Goal: Information Seeking & Learning: Compare options

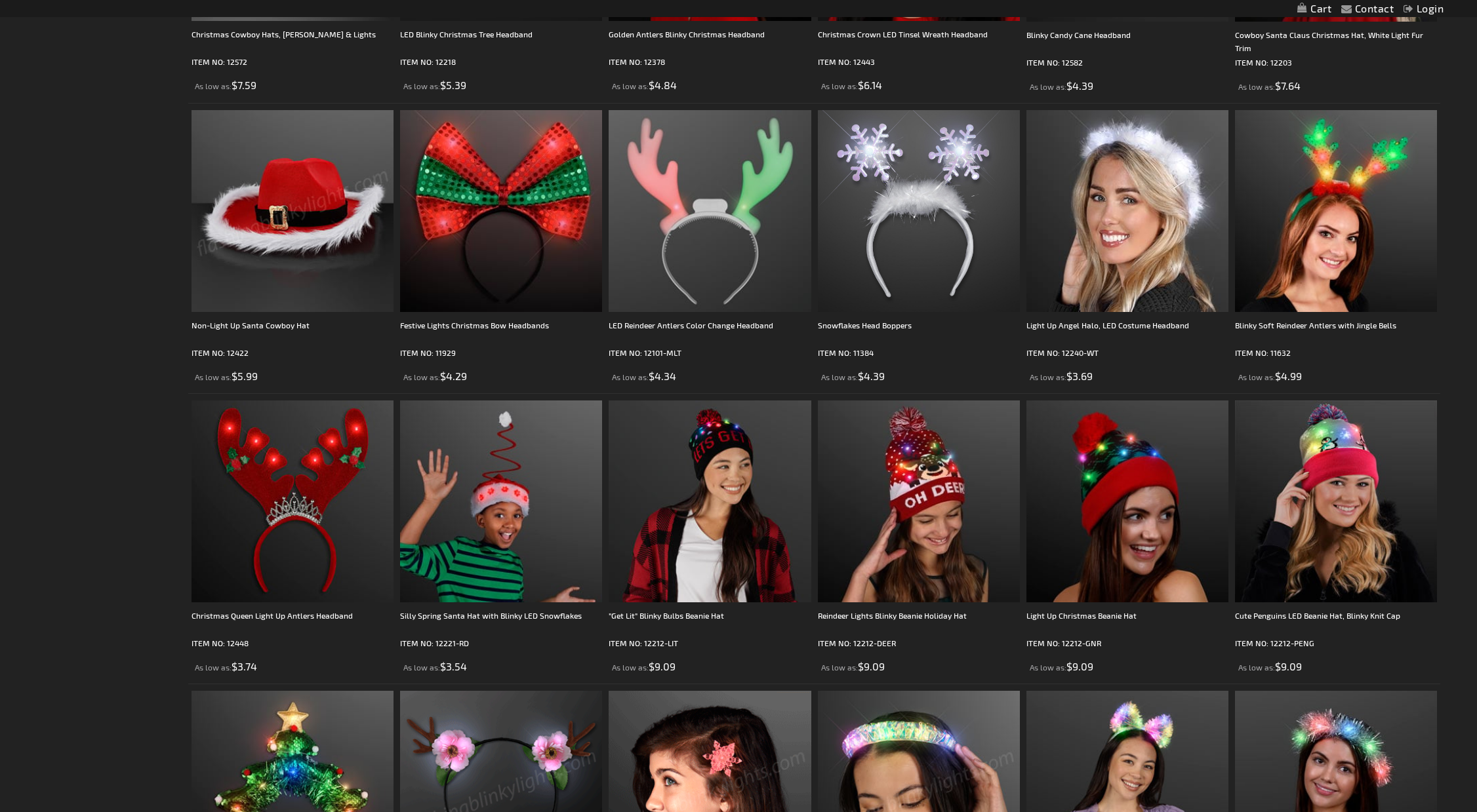
scroll to position [459, 0]
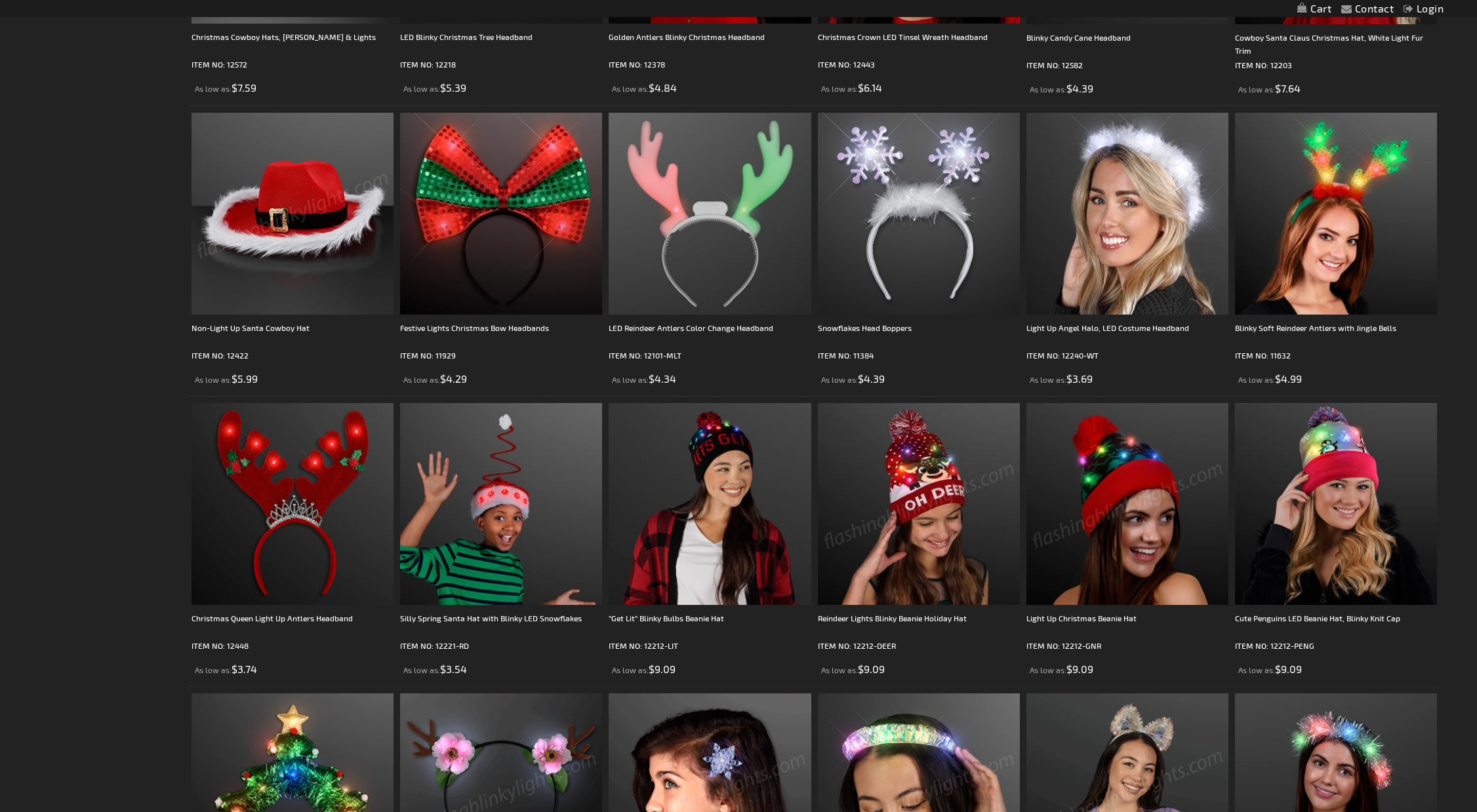
click at [929, 496] on img at bounding box center [918, 504] width 202 height 202
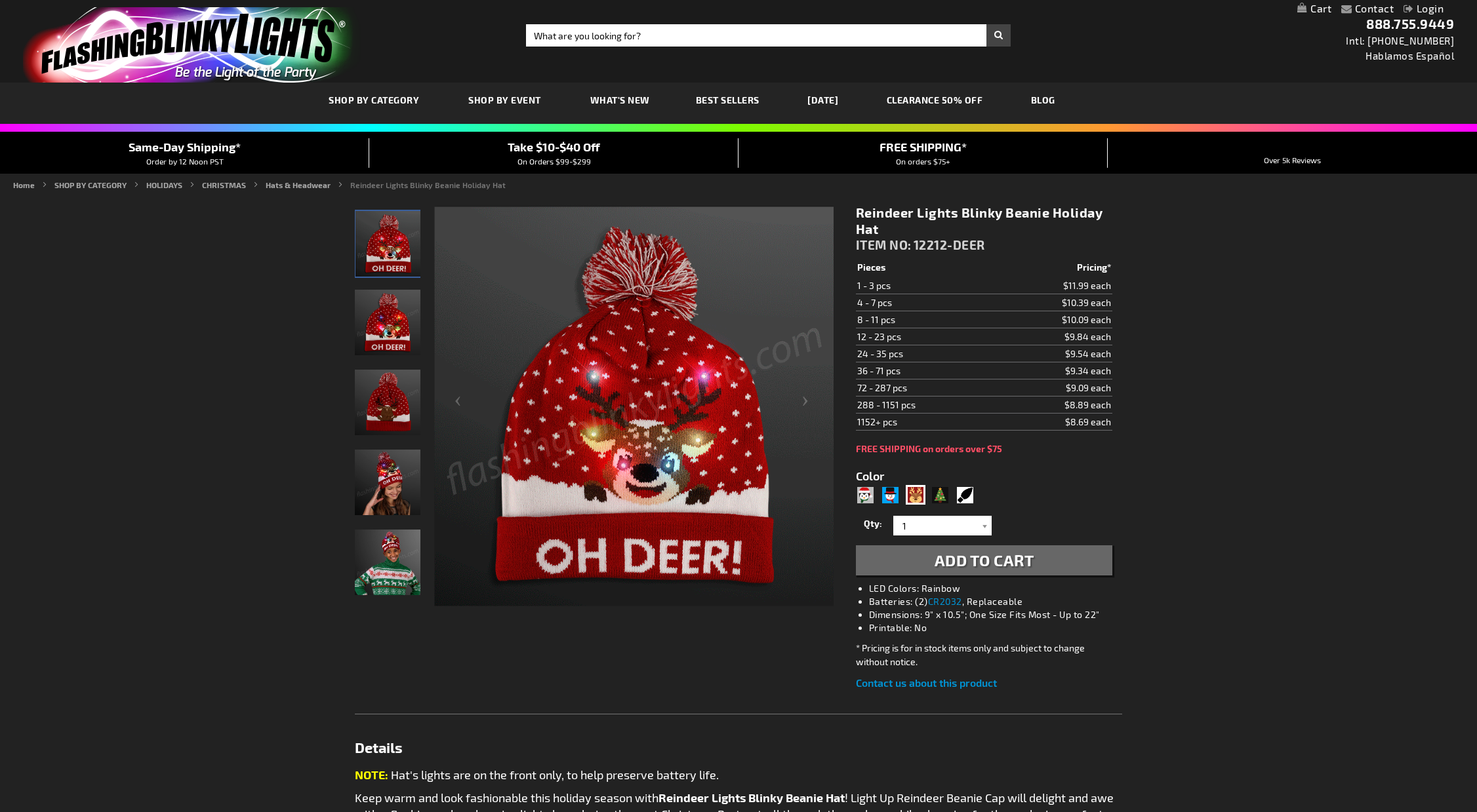
click at [385, 478] on img "Reindeer Lights Blinky Beanie Holiday Hat" at bounding box center [388, 482] width 66 height 66
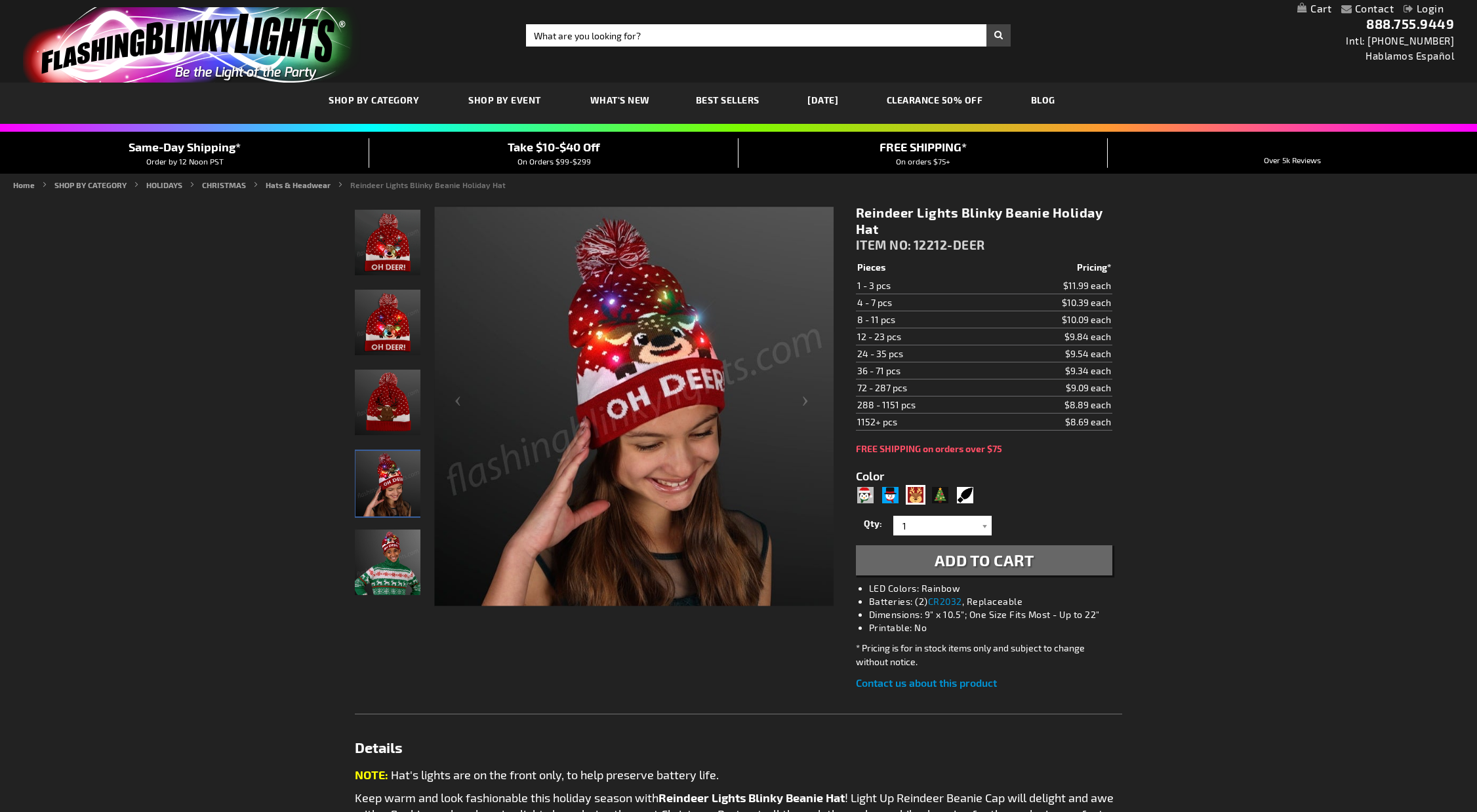
click at [394, 572] on img "Boy wearing Reindeer Lights Blinky Beanie Holiday Hat" at bounding box center [388, 563] width 66 height 66
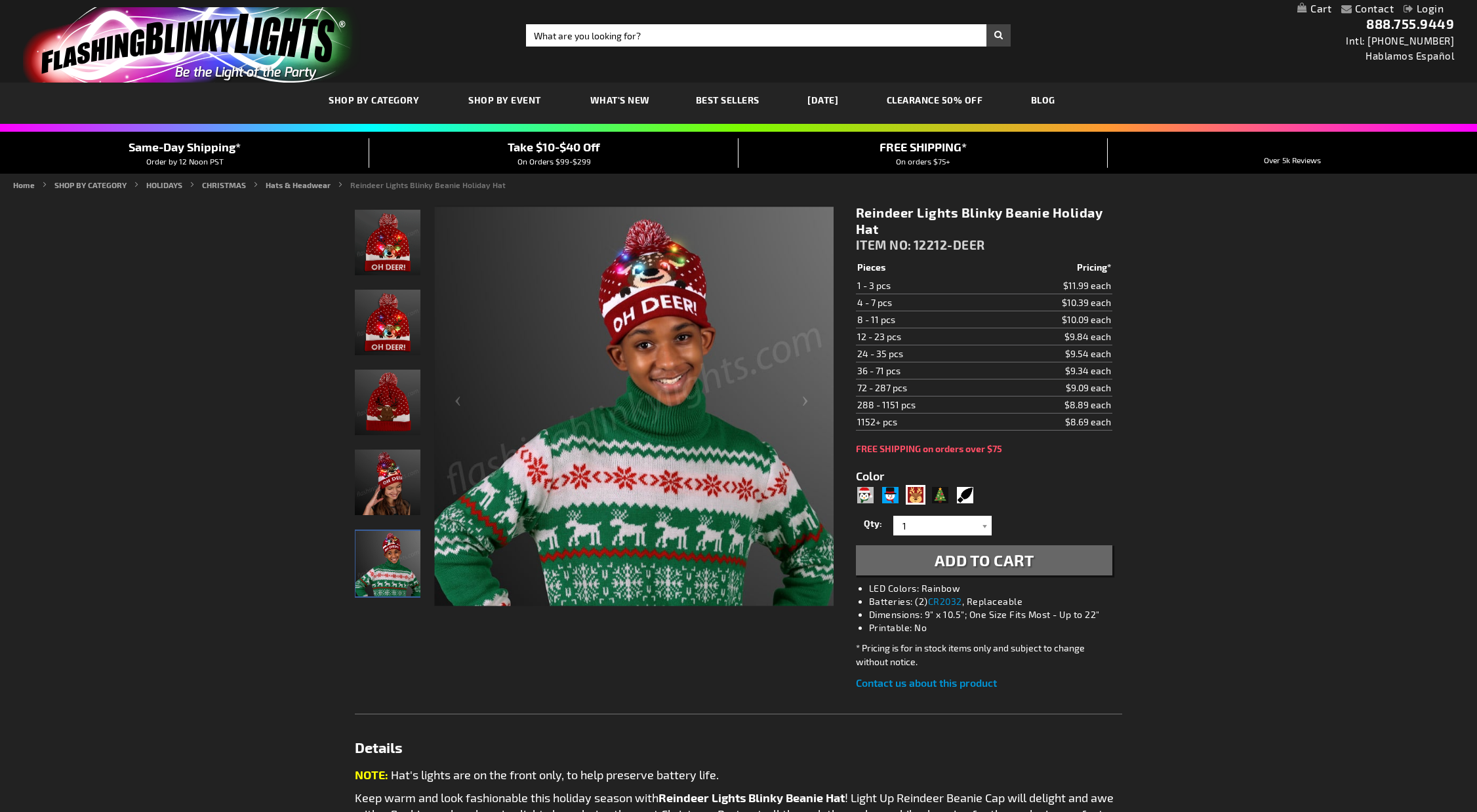
click at [387, 494] on img "Reindeer Lights Blinky Beanie Holiday Hat" at bounding box center [388, 482] width 66 height 66
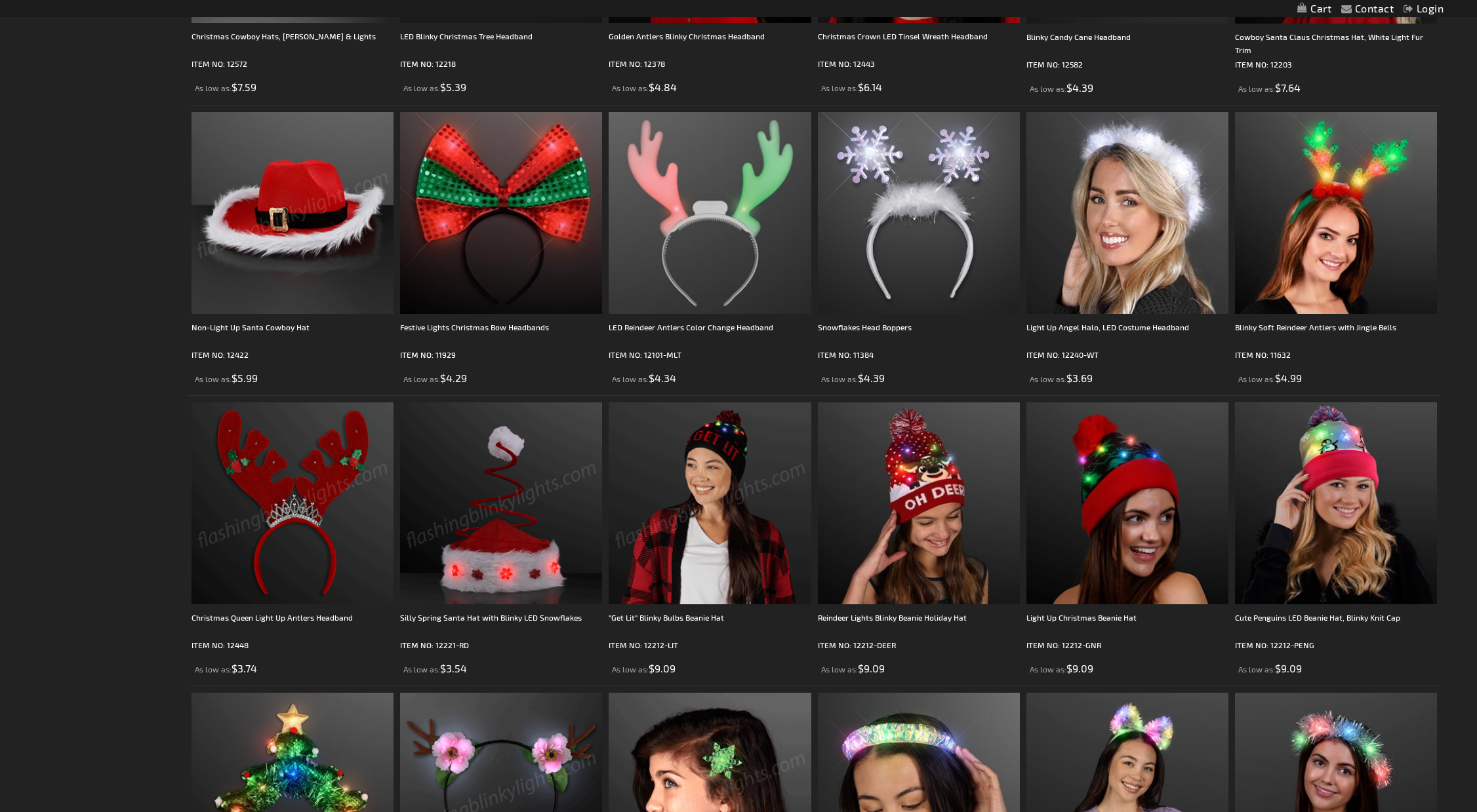
scroll to position [459, 0]
click at [1135, 480] on img at bounding box center [1127, 504] width 202 height 202
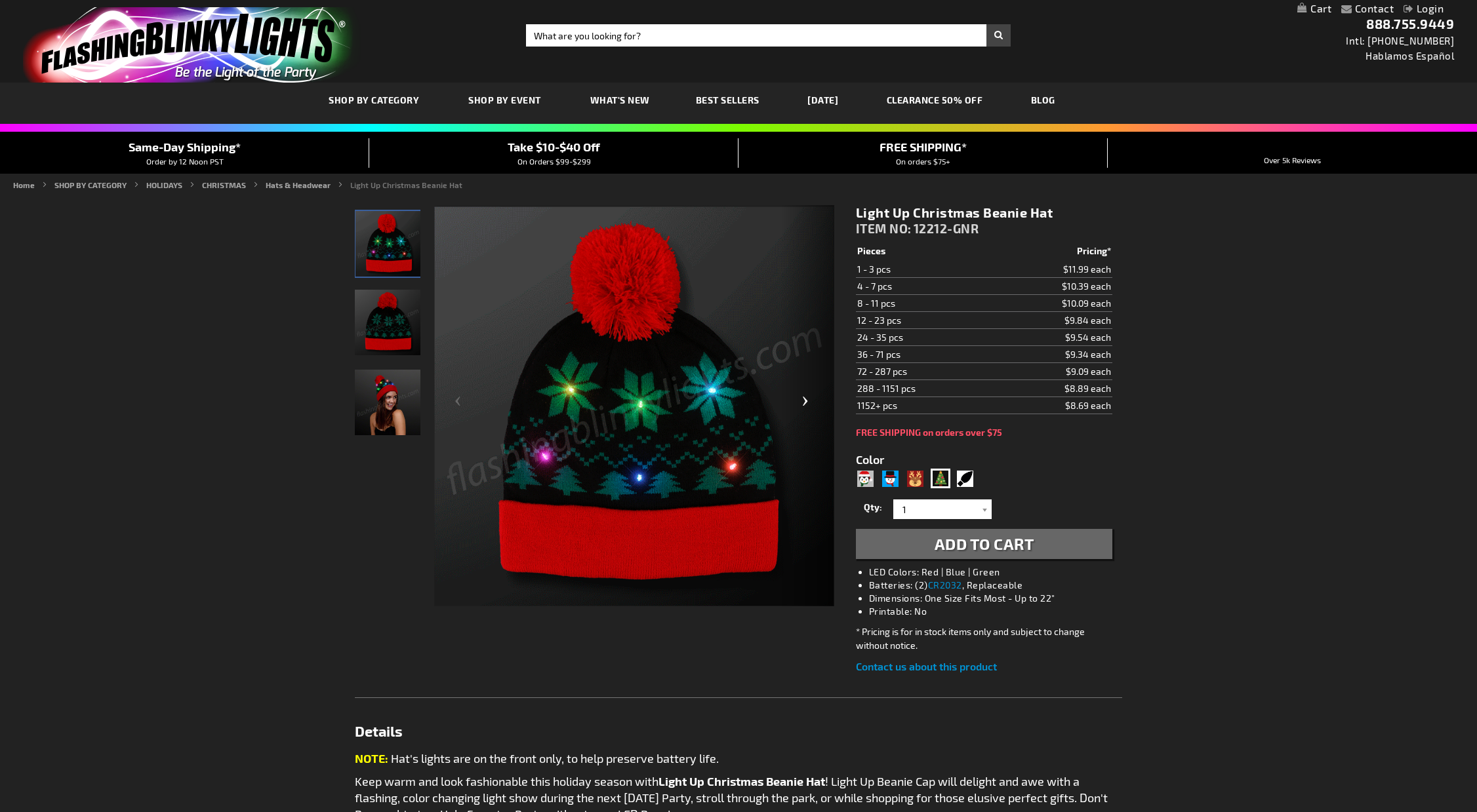
click at [805, 411] on div "Next" at bounding box center [808, 406] width 52 height 403
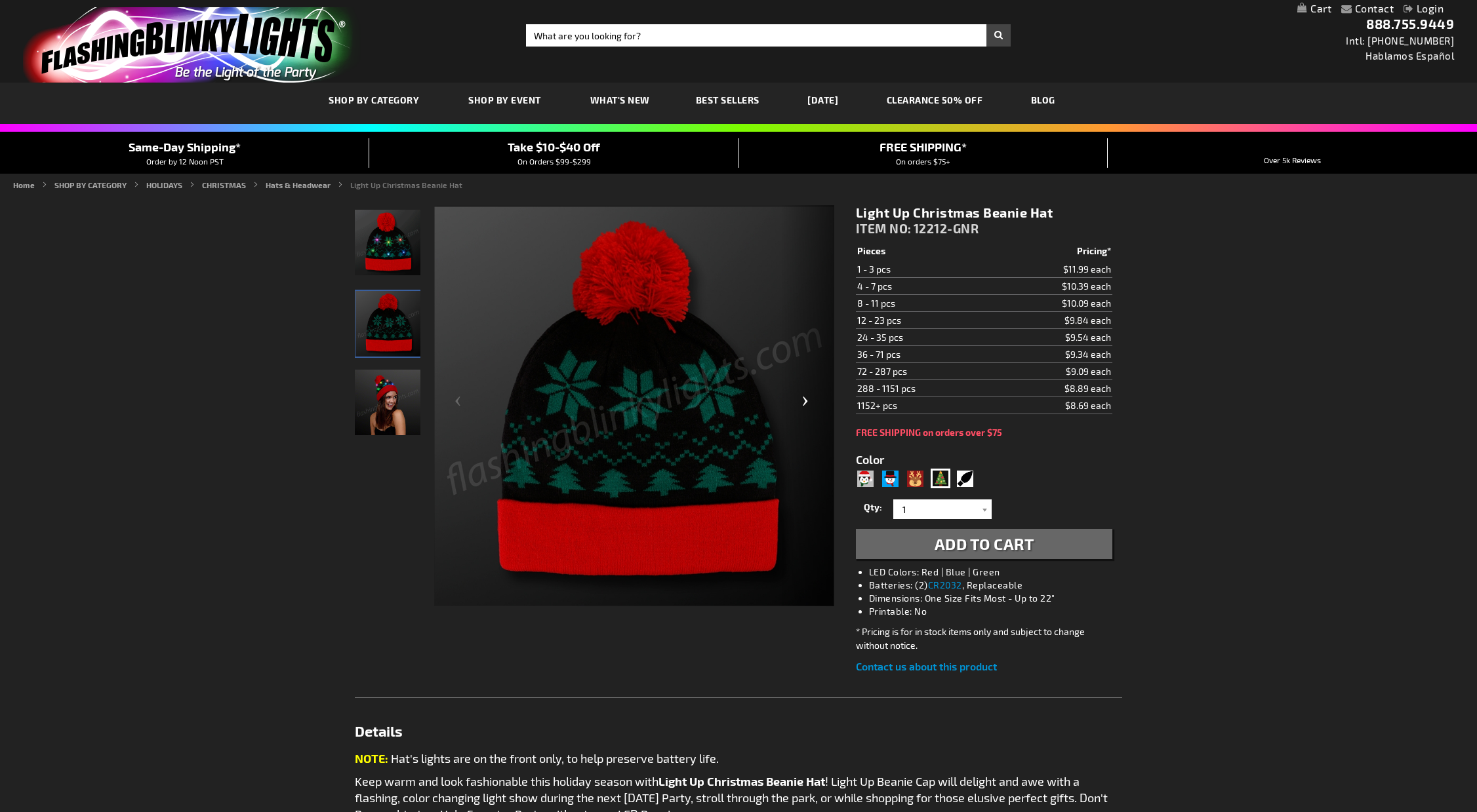
click at [805, 411] on div "Next" at bounding box center [808, 406] width 52 height 403
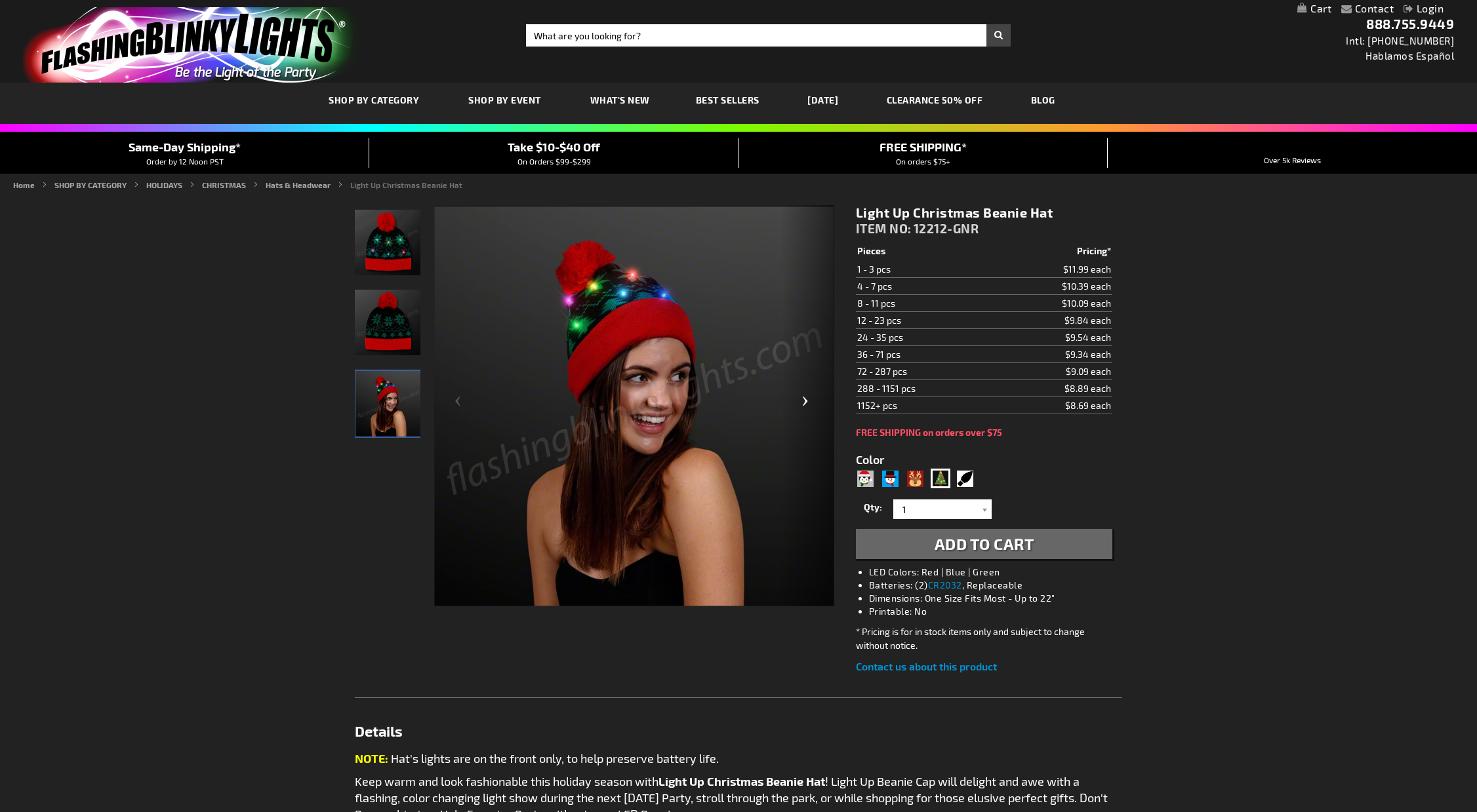
click at [805, 411] on div "Next" at bounding box center [808, 406] width 52 height 403
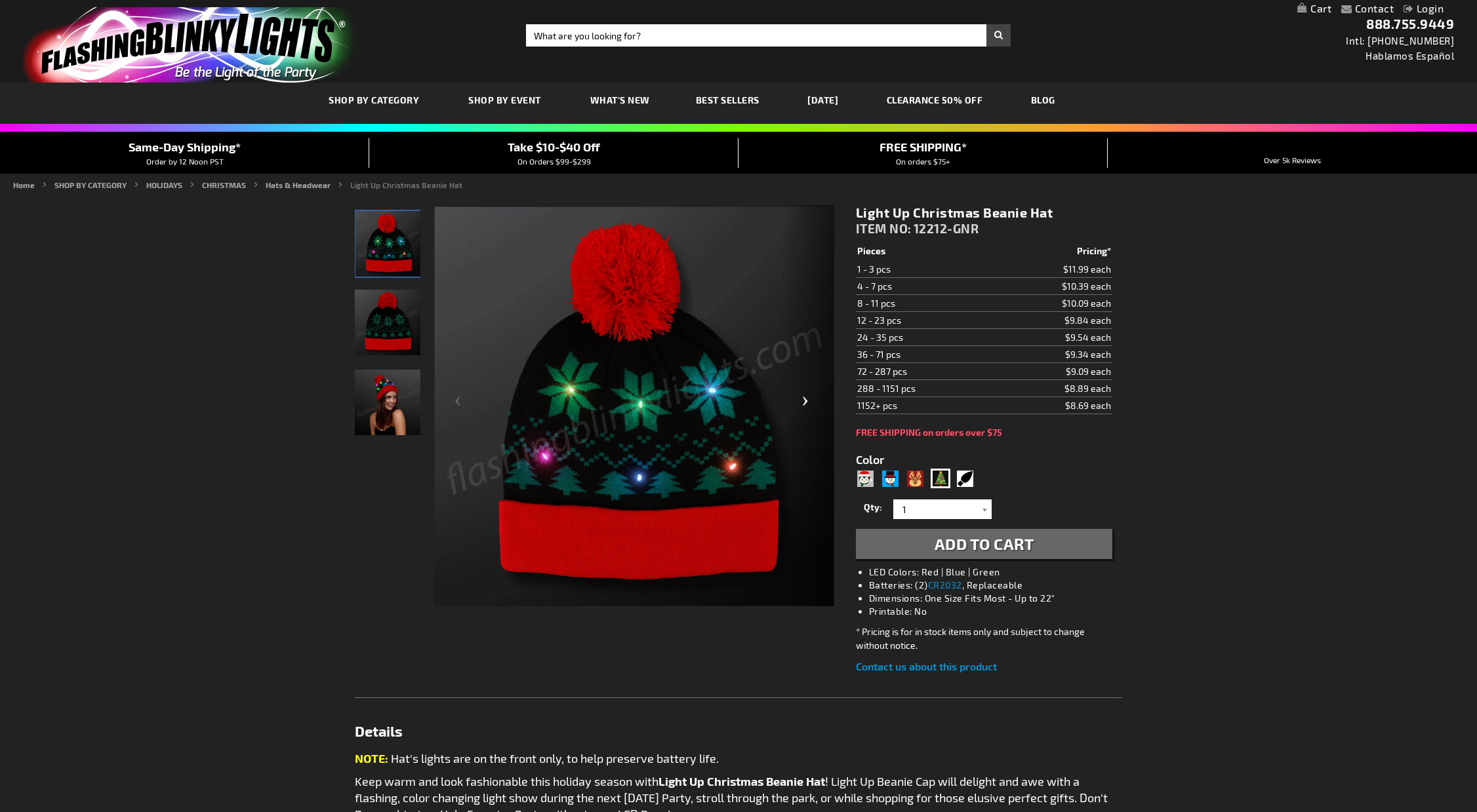
click at [805, 411] on div "Next" at bounding box center [808, 406] width 52 height 403
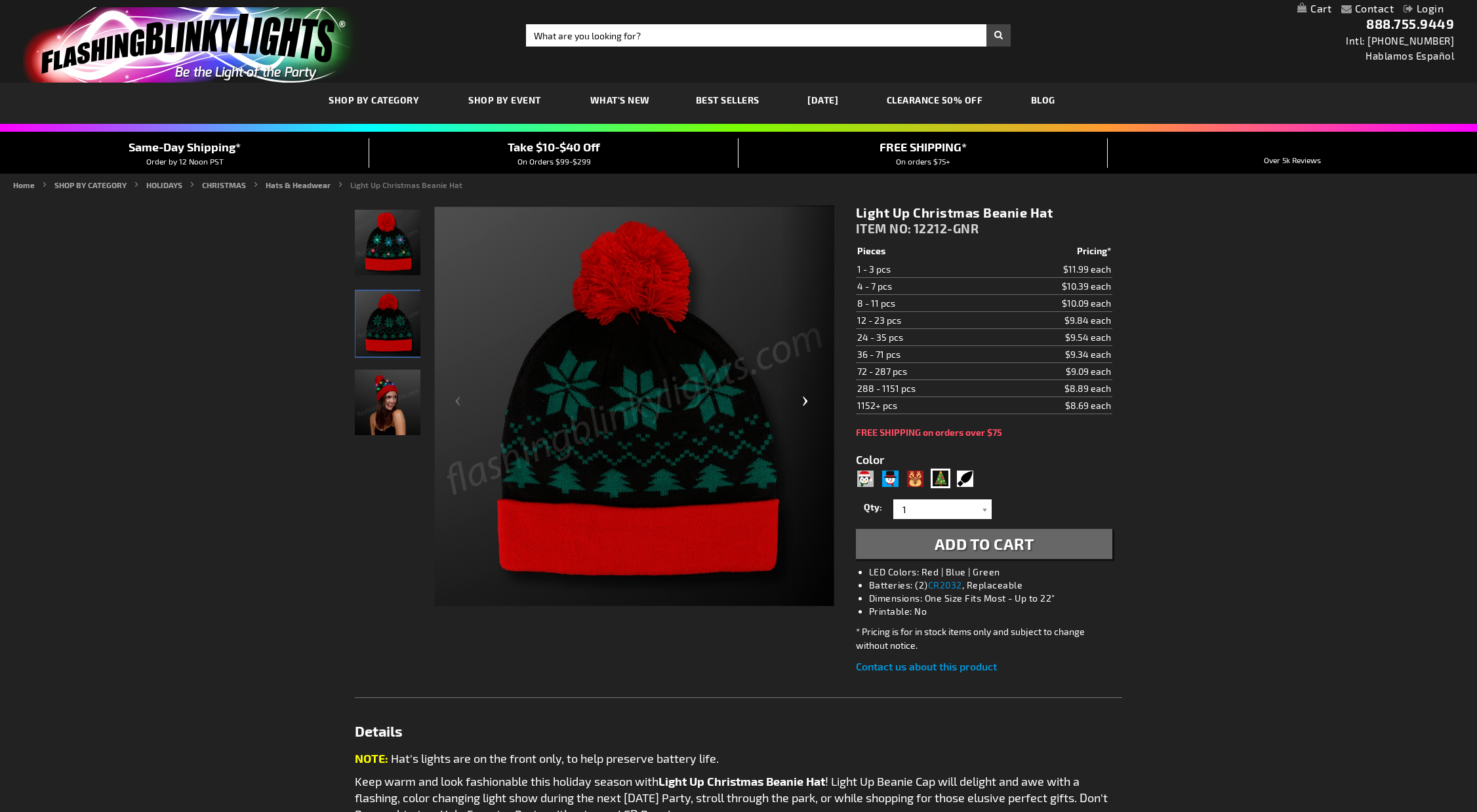
click at [805, 411] on div "Next" at bounding box center [808, 406] width 52 height 403
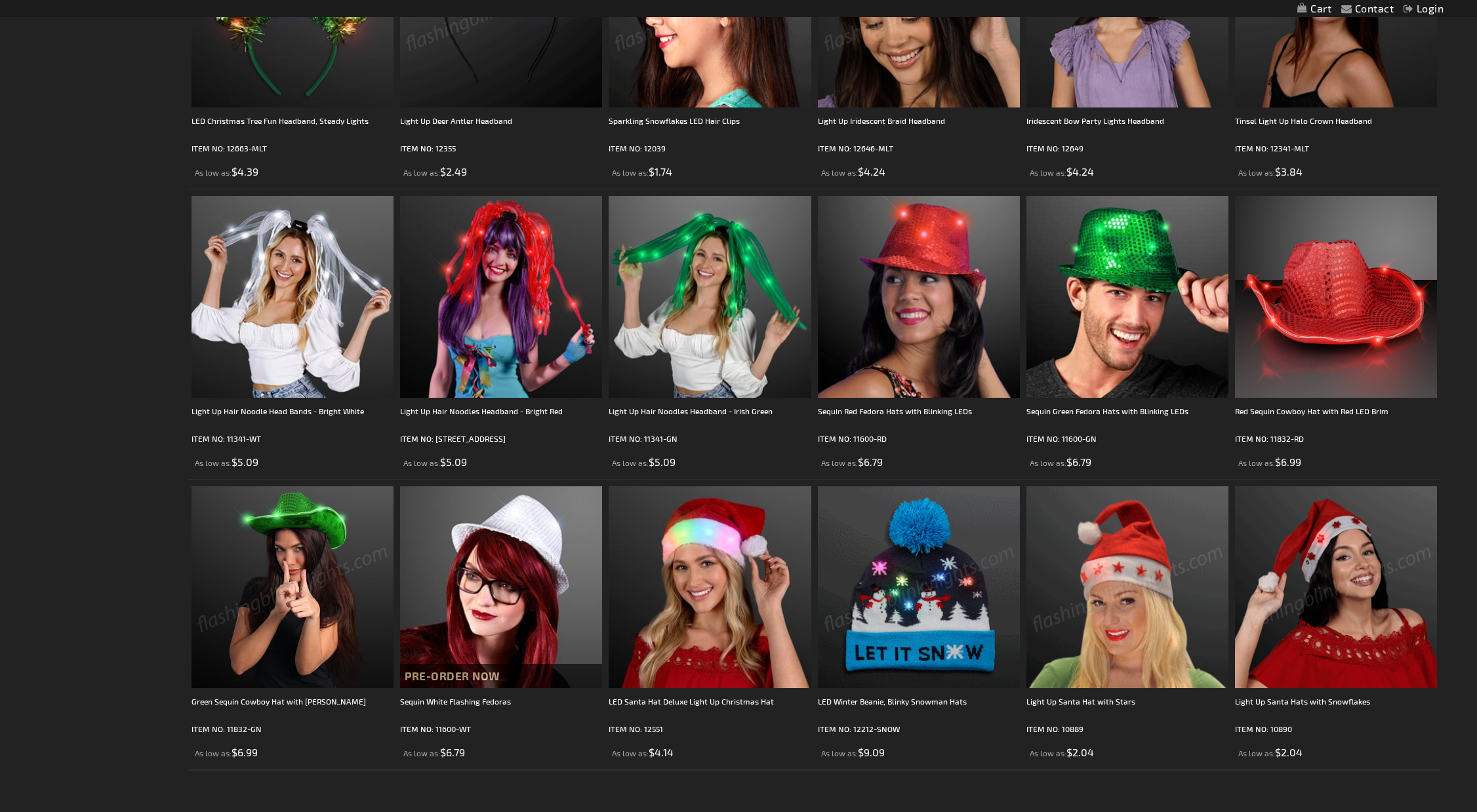
scroll to position [1247, 0]
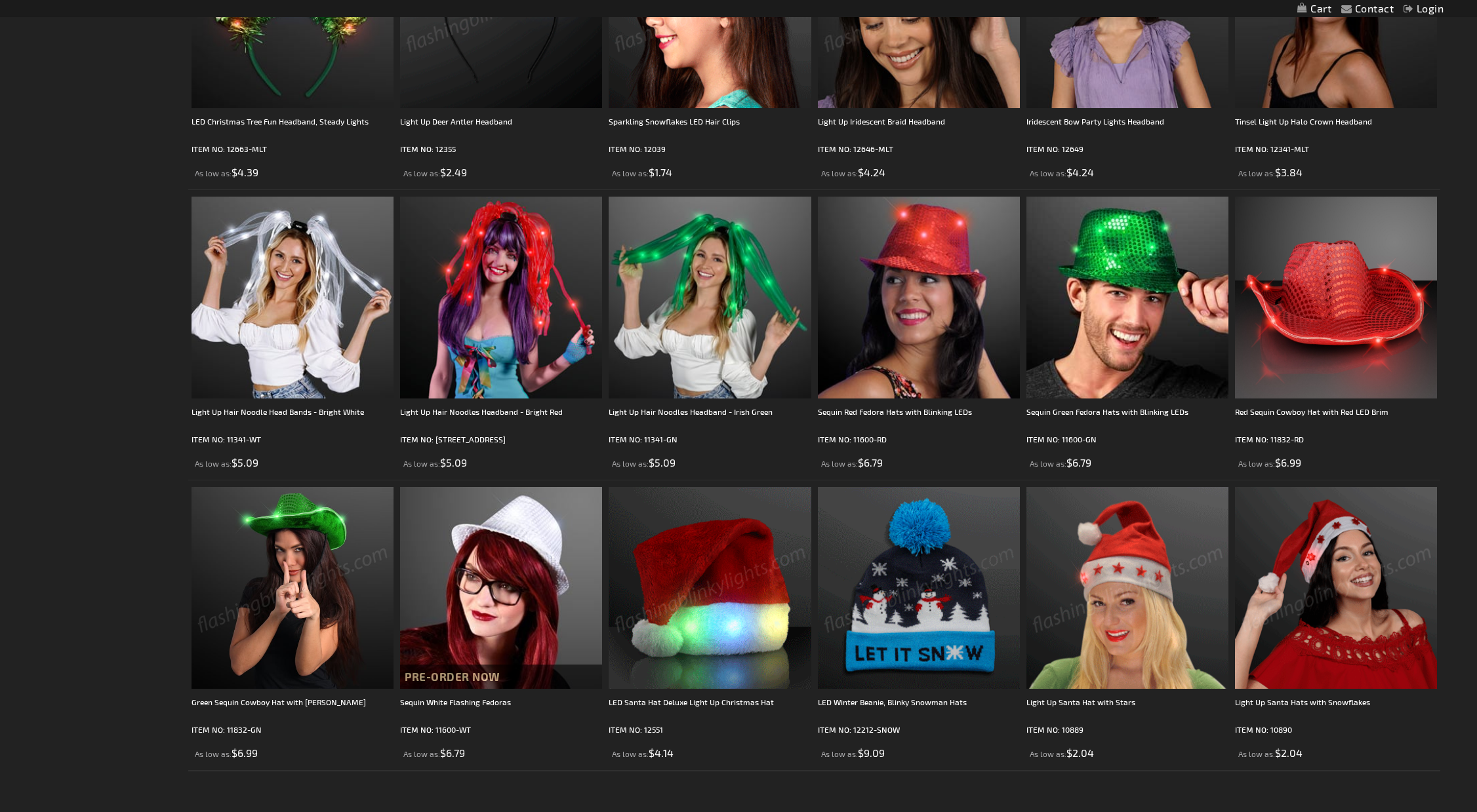
click at [715, 580] on img at bounding box center [710, 588] width 202 height 202
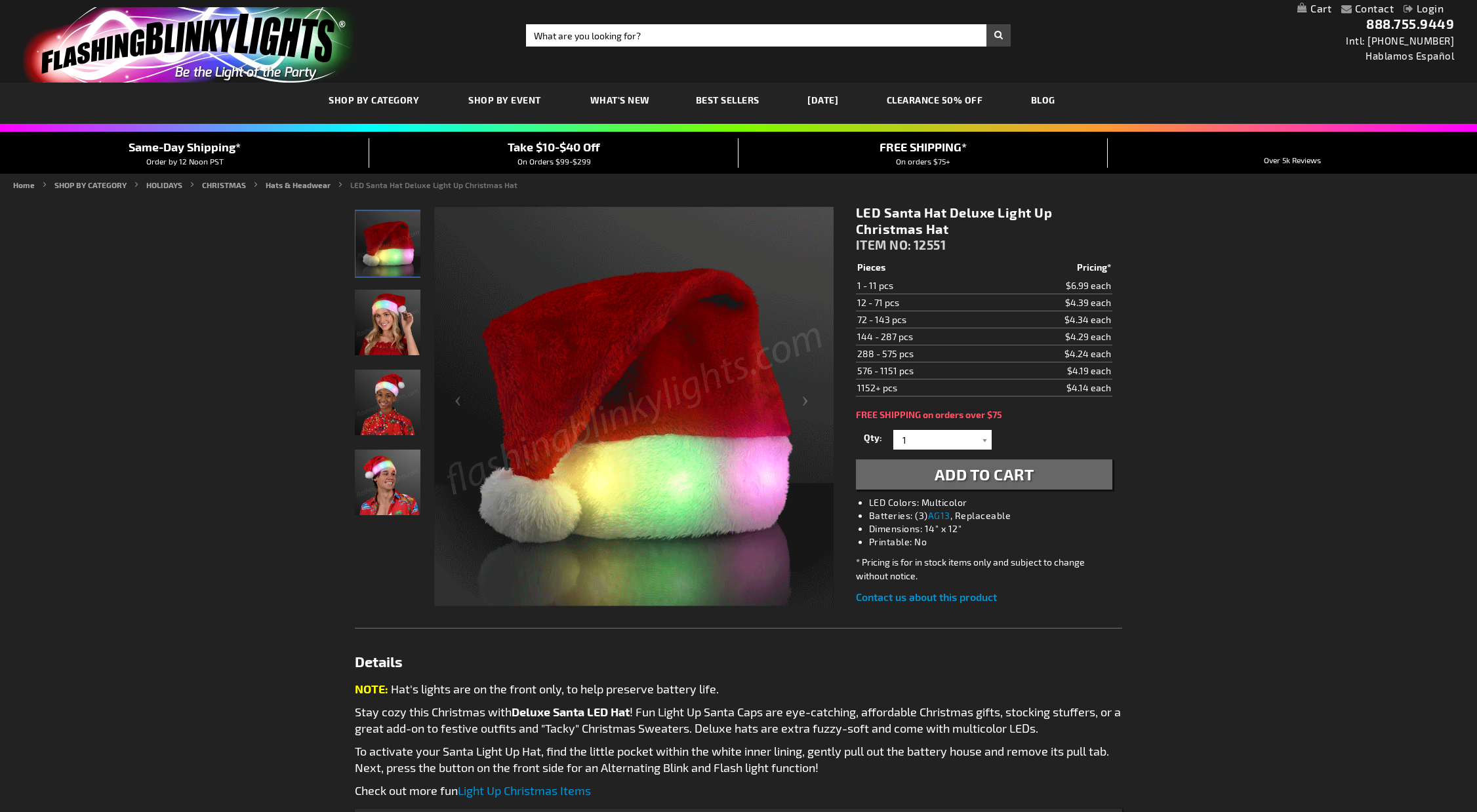
click at [403, 520] on div "Man wearing Deluxe Santa Hat Light Up Christmas Hat" at bounding box center [388, 488] width 66 height 80
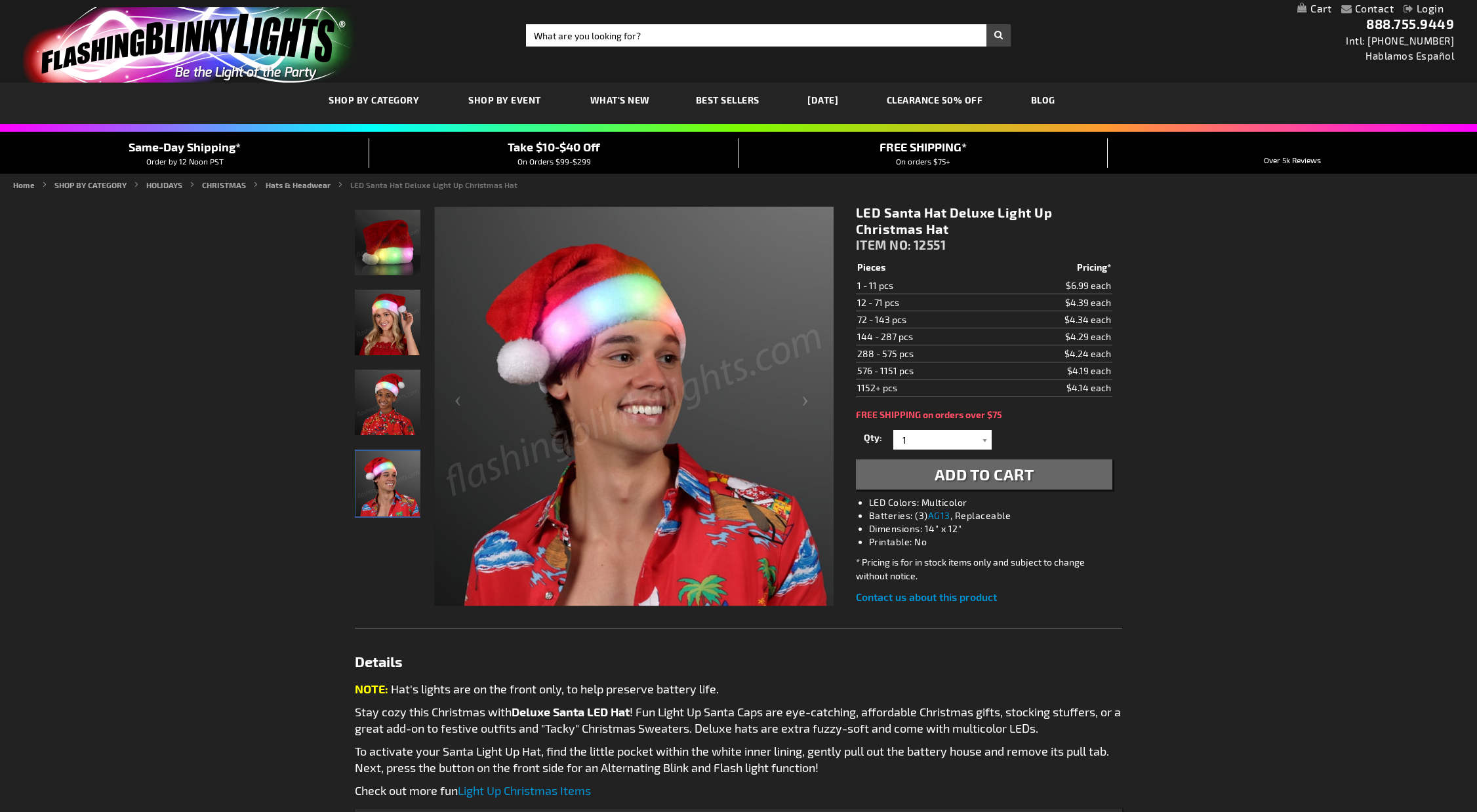
click at [381, 337] on img "Woman wearing Deluxe Santa Hat Light Up Christmas Hat" at bounding box center [388, 323] width 66 height 66
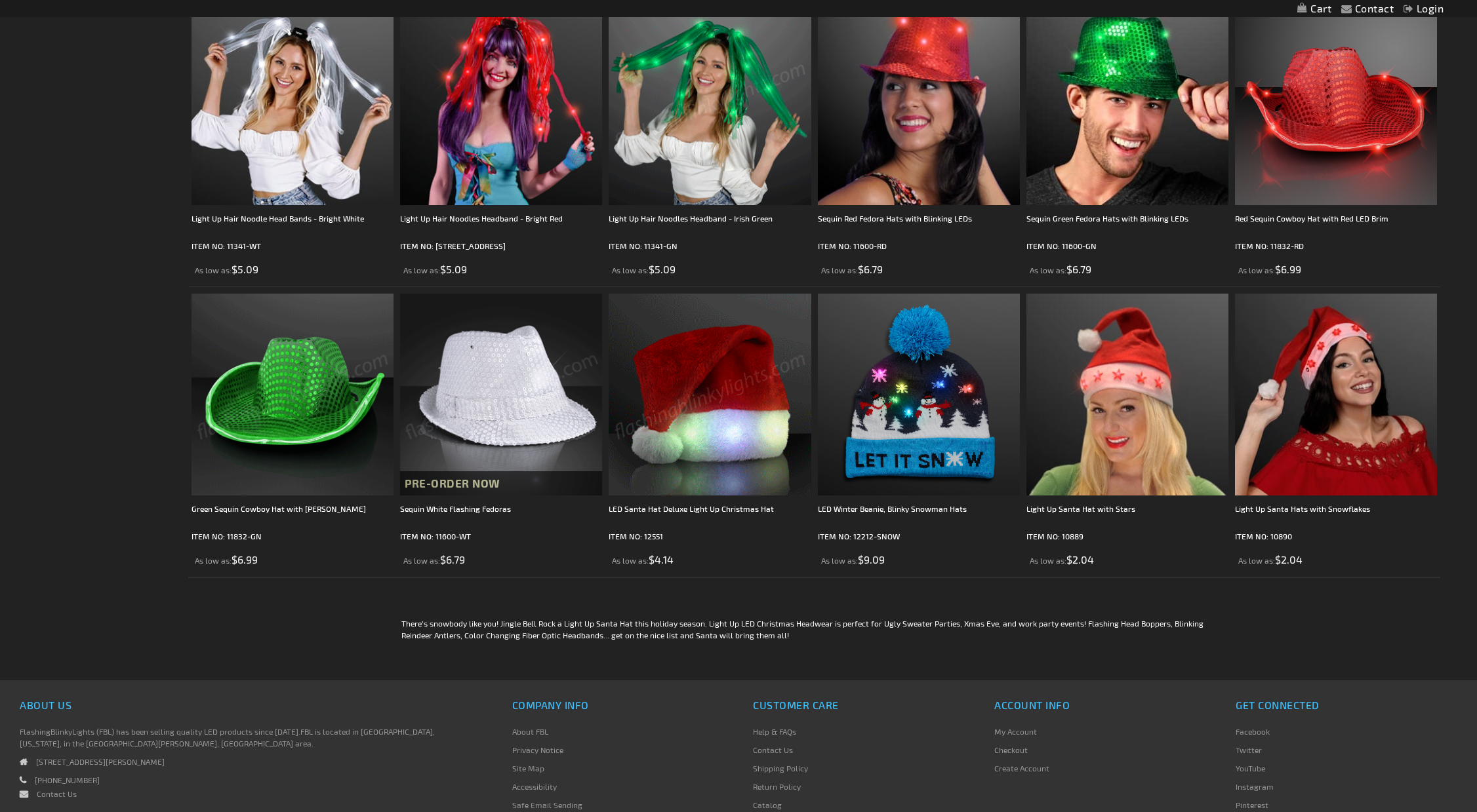
scroll to position [1442, 0]
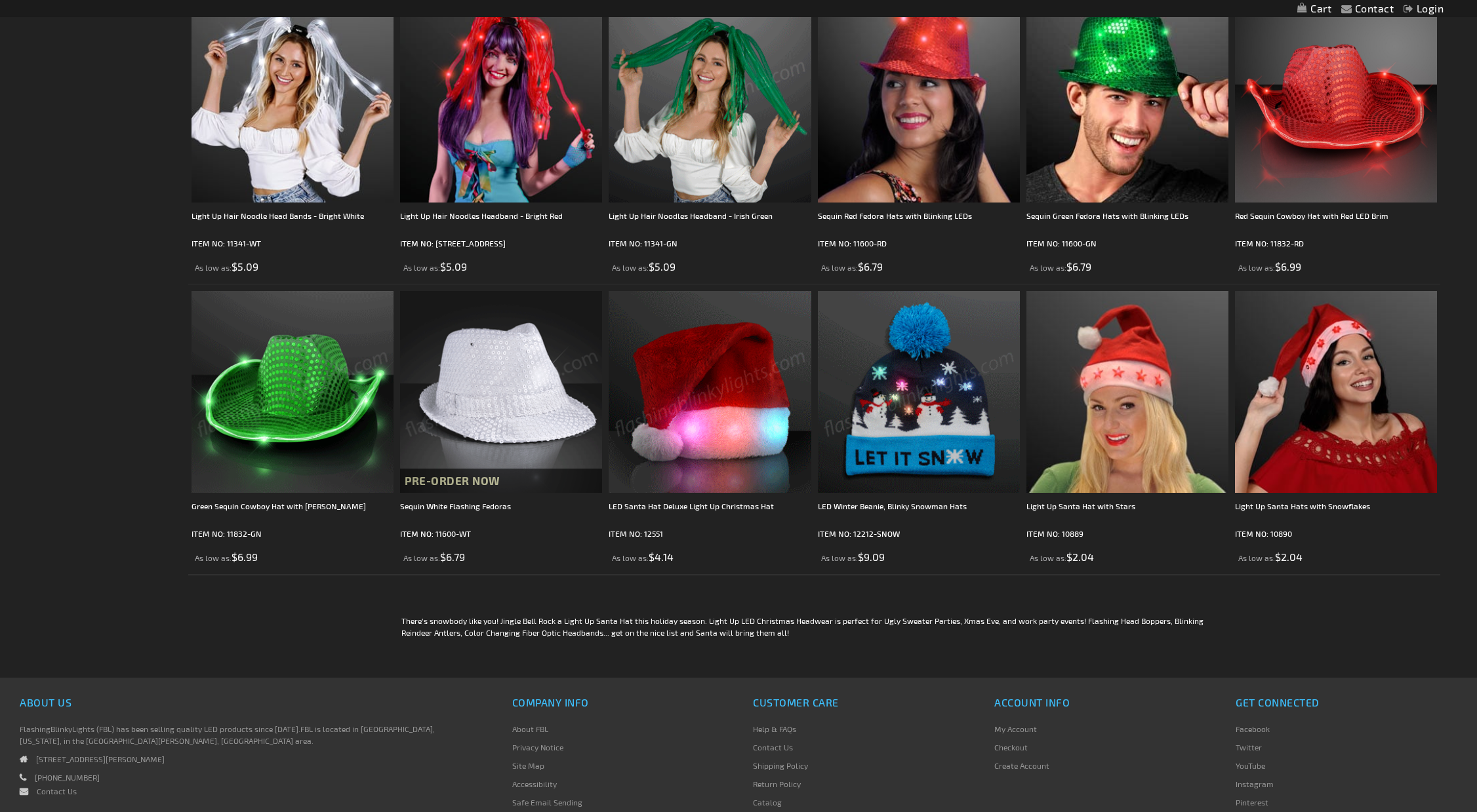
click at [266, 598] on div "Sort By Featured Name Price Best Sellers Set Descending Direction" at bounding box center [814, 595] width 1251 height 14
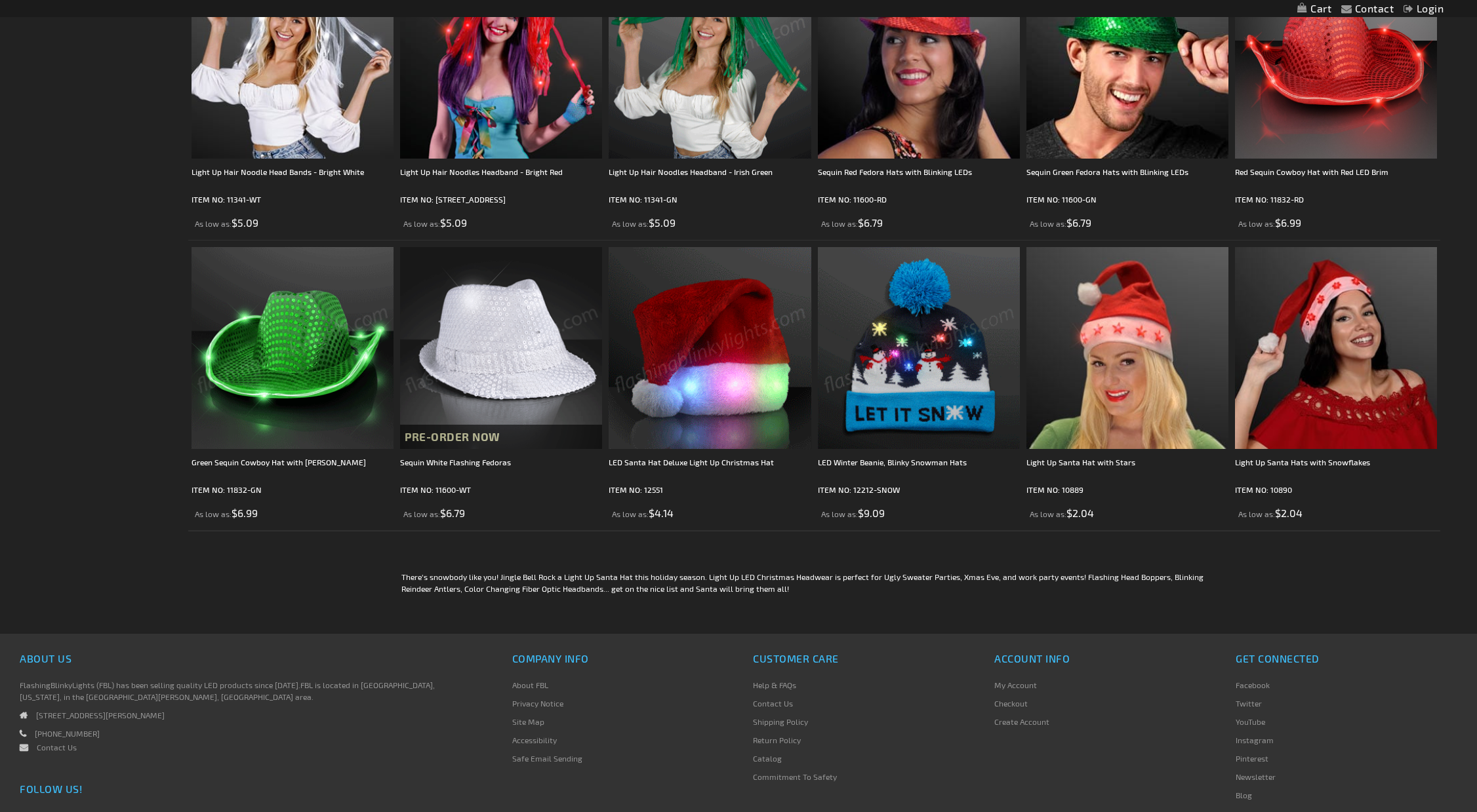
scroll to position [1275, 0]
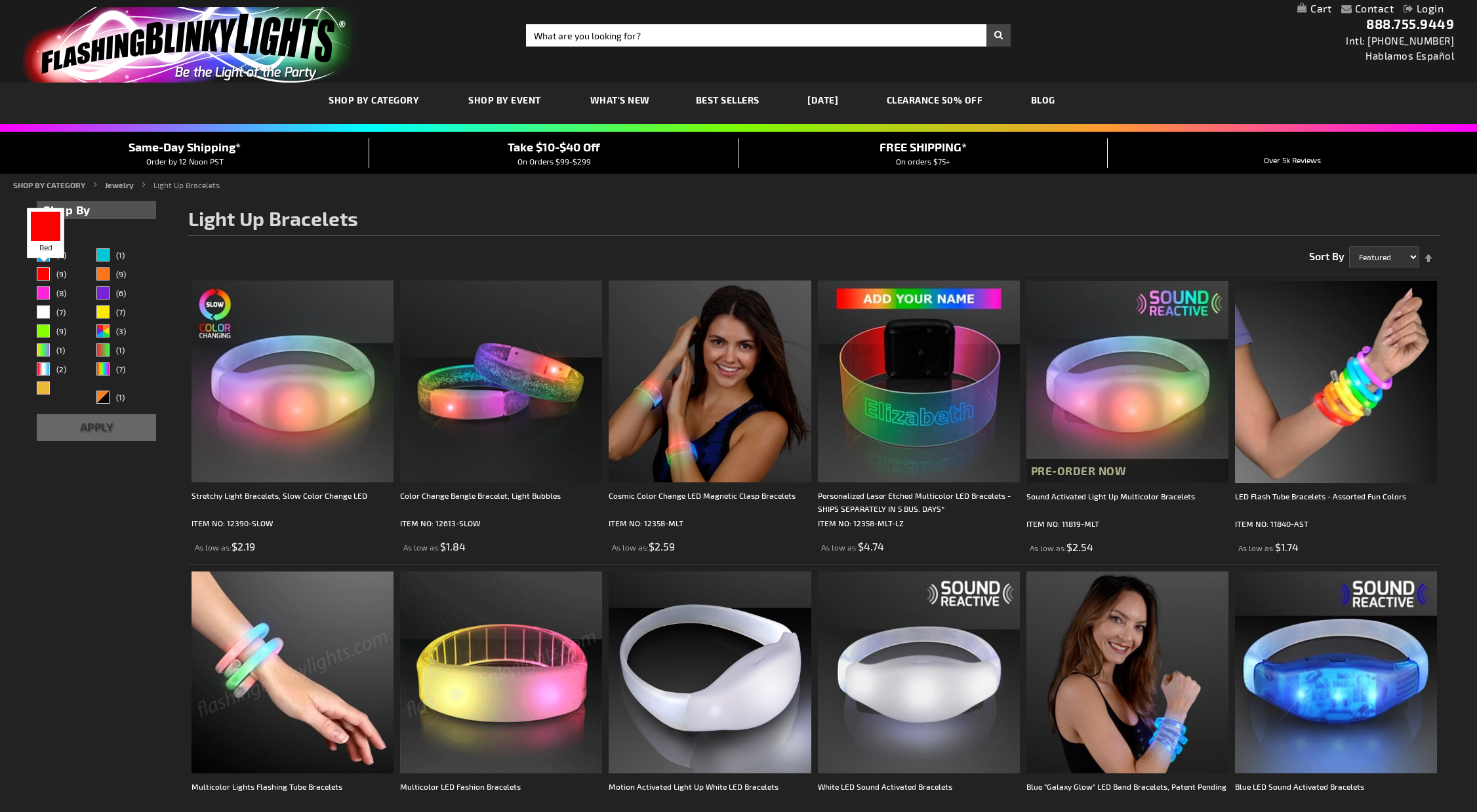
click at [48, 271] on div "Red" at bounding box center [43, 275] width 14 height 14
click at [41, 333] on div "Green" at bounding box center [43, 332] width 14 height 14
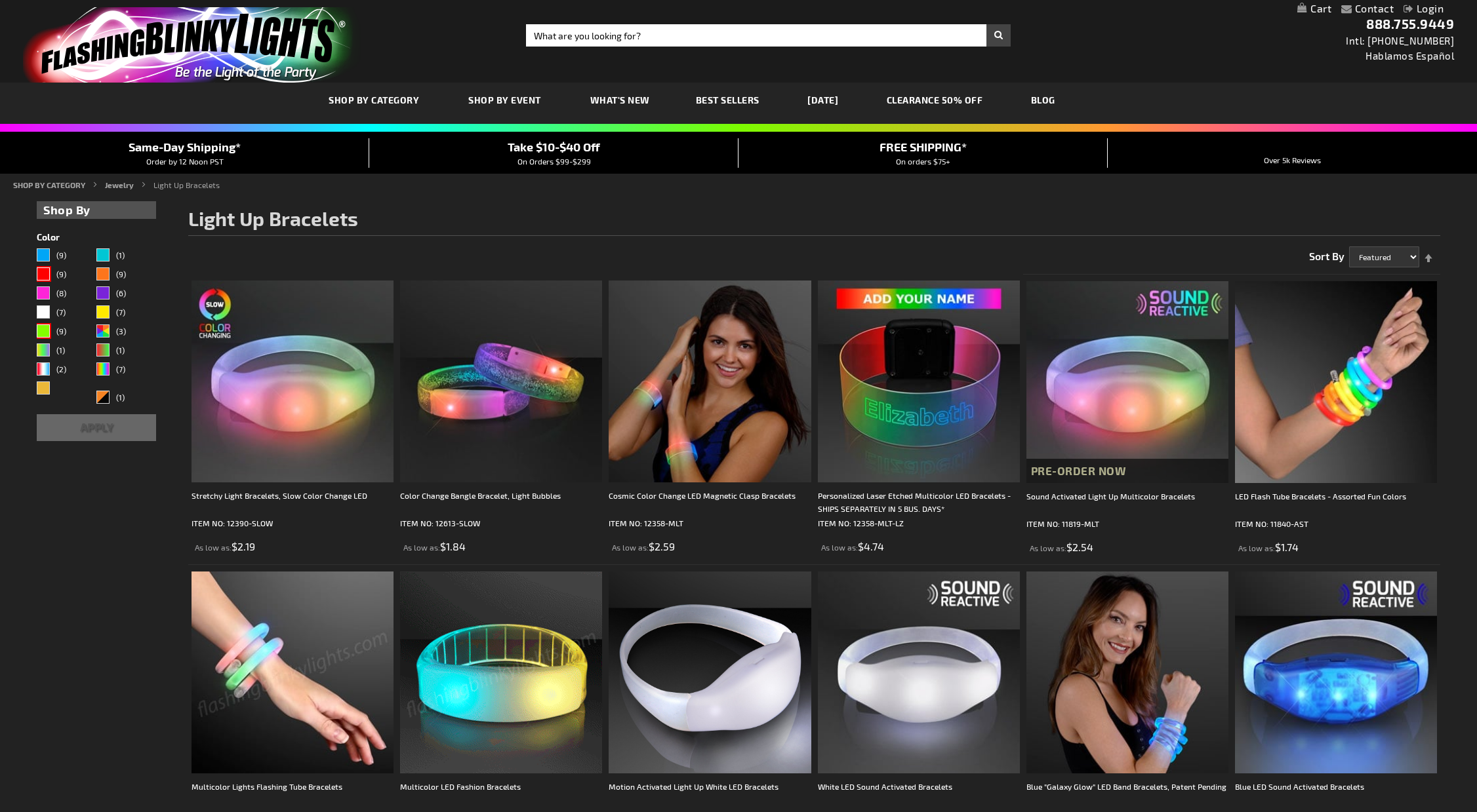
click at [81, 431] on button "Apply" at bounding box center [96, 428] width 119 height 27
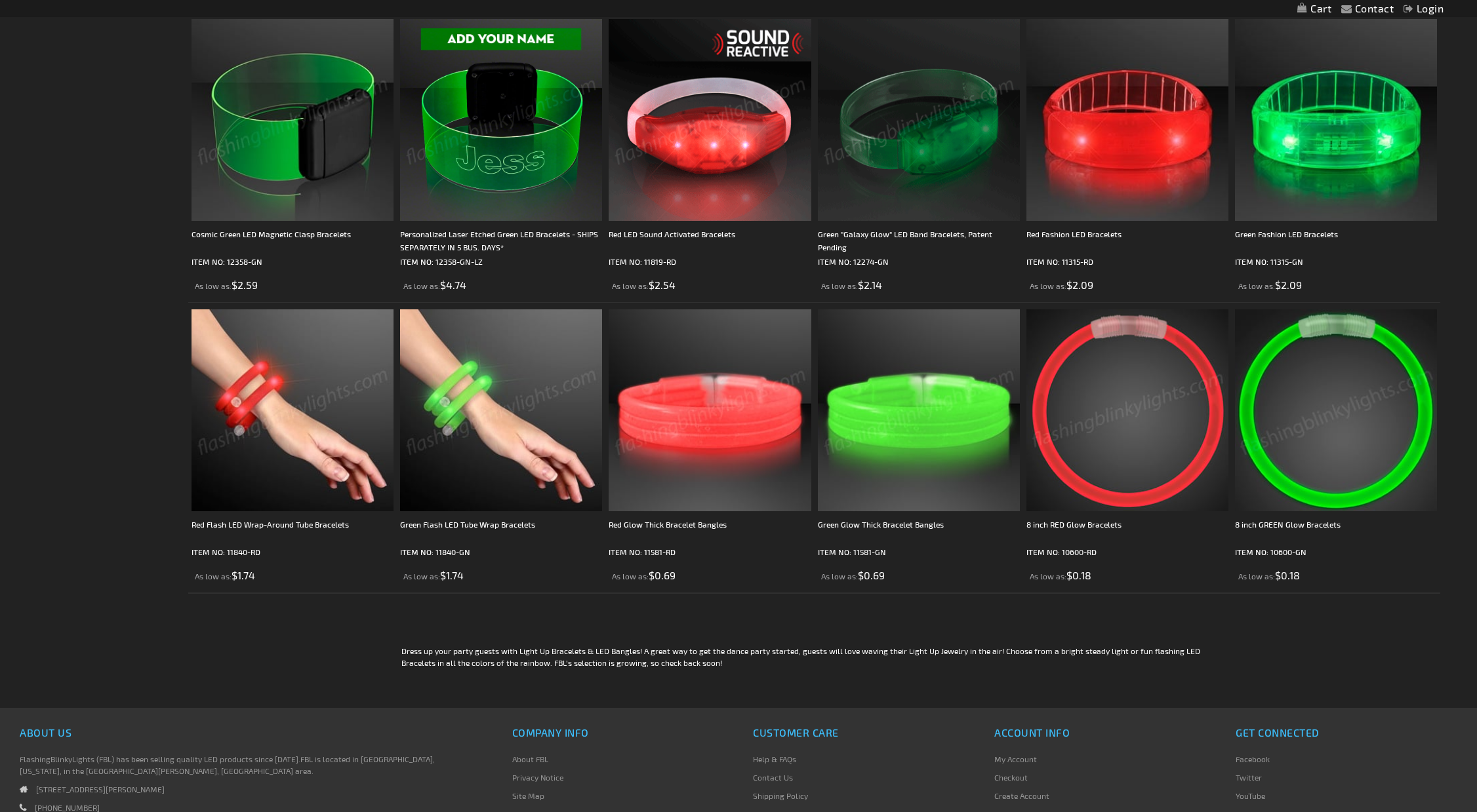
scroll to position [545, 0]
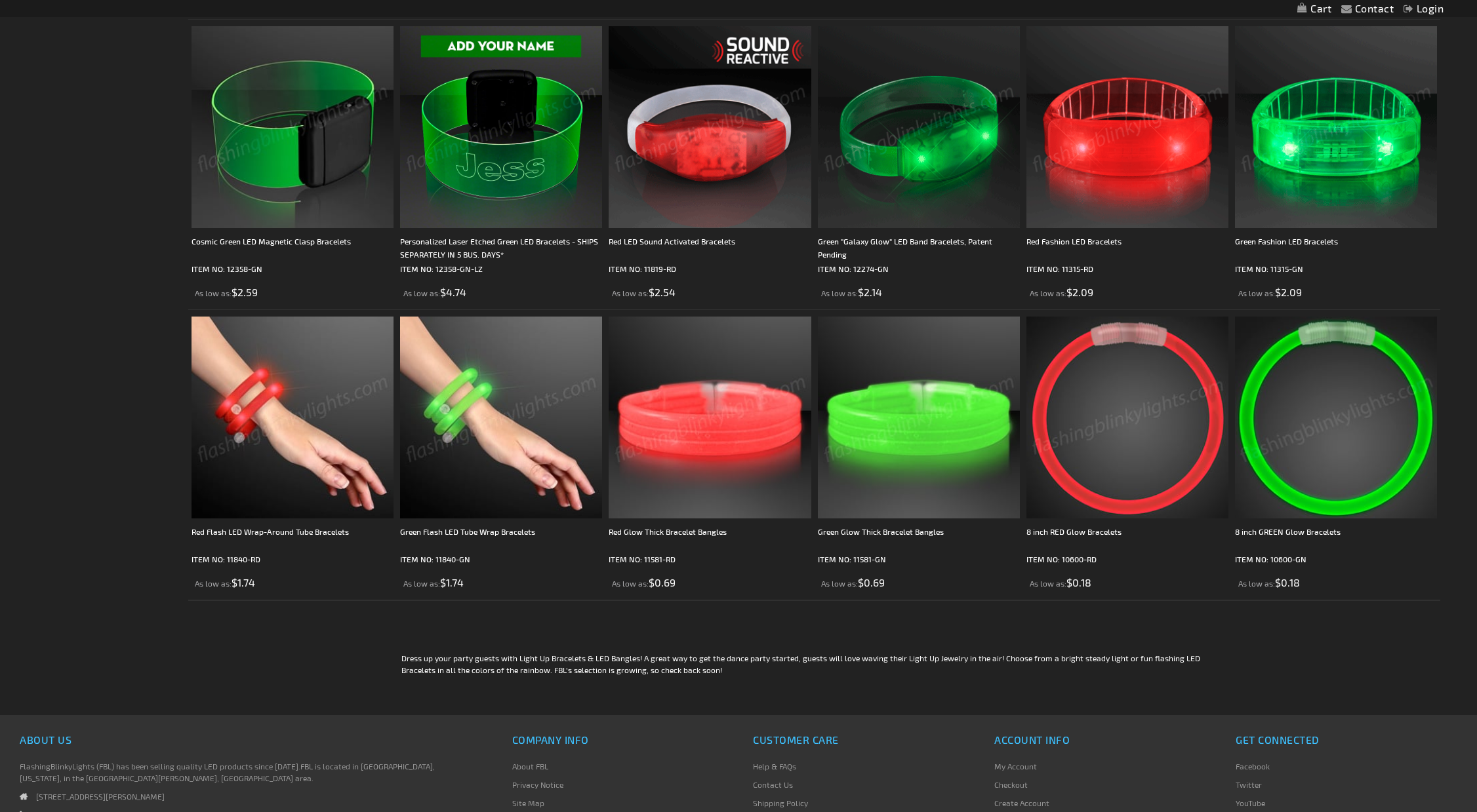
drag, startPoint x: 133, startPoint y: 158, endPoint x: 159, endPoint y: 150, distance: 27.2
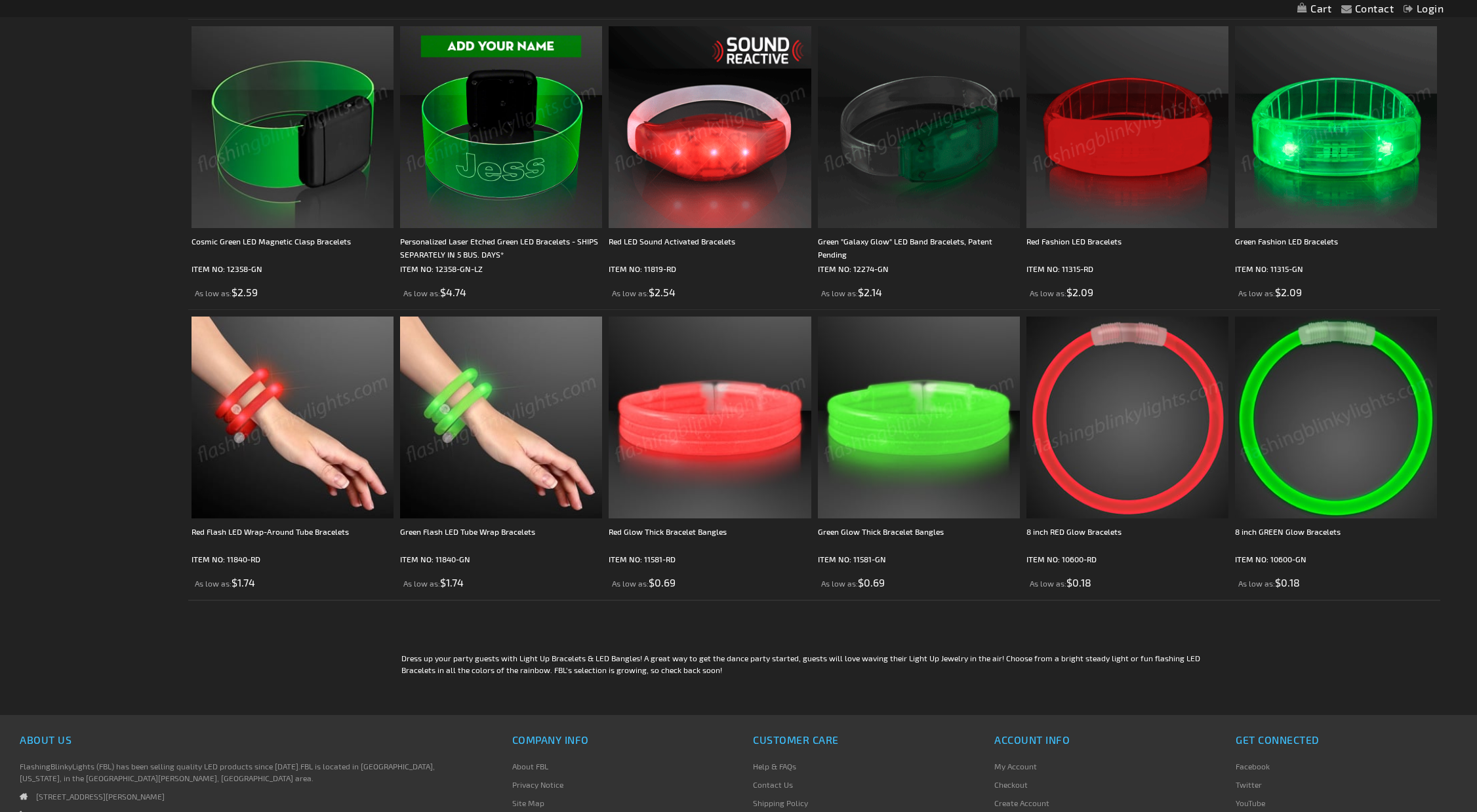
click at [133, 158] on div "Checkout as a new customer Creating an account has many benefits: See order and…" at bounding box center [738, 182] width 1403 height 1066
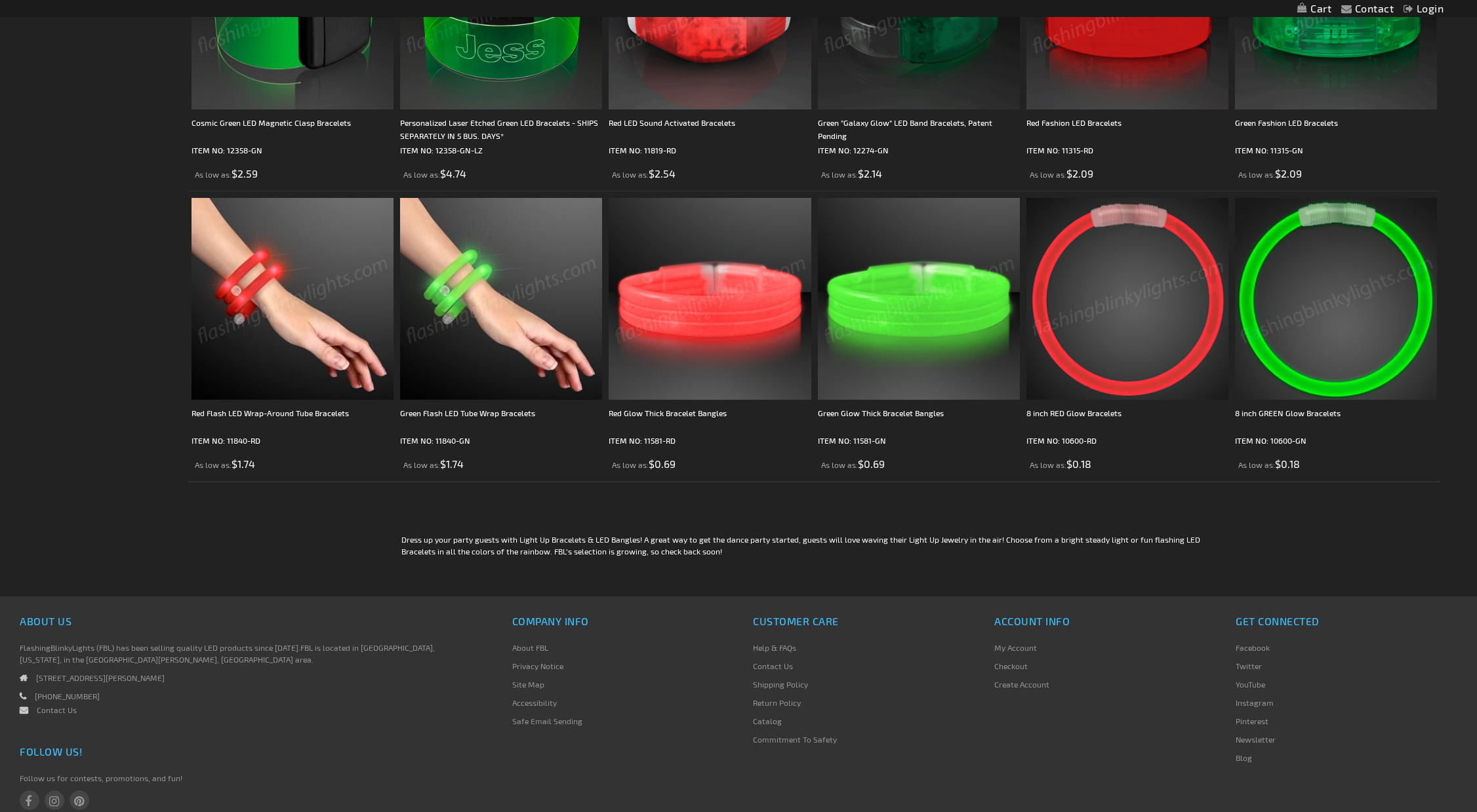
scroll to position [742, 0]
